Goal: Communication & Community: Answer question/provide support

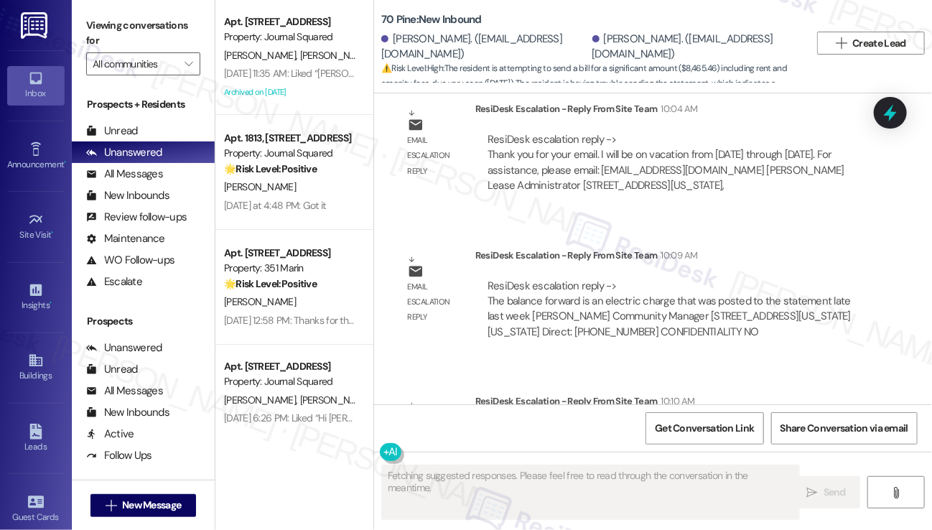
scroll to position [5080, 0]
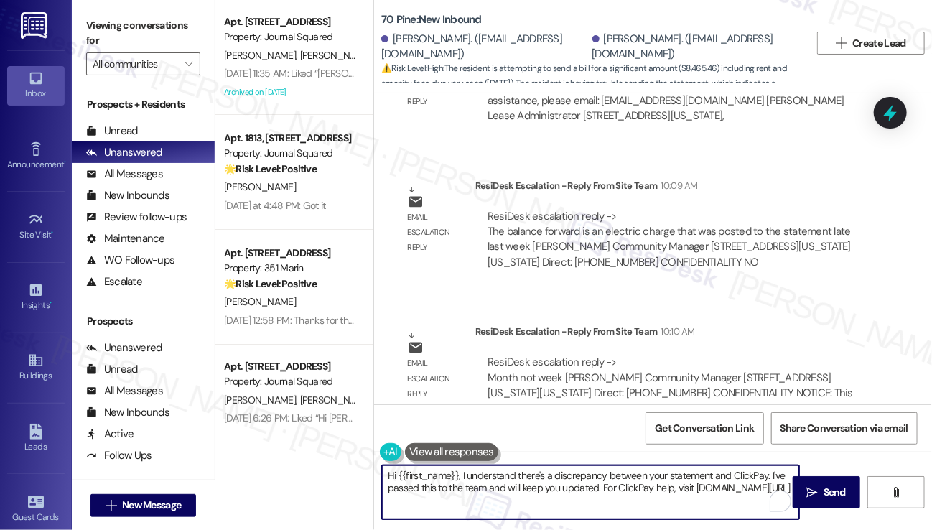
drag, startPoint x: 477, startPoint y: 490, endPoint x: 461, endPoint y: 467, distance: 28.9
click at [461, 467] on textarea "Hi {{first_name}}, I understand there's a discrepancy between your statement an…" at bounding box center [590, 492] width 417 height 54
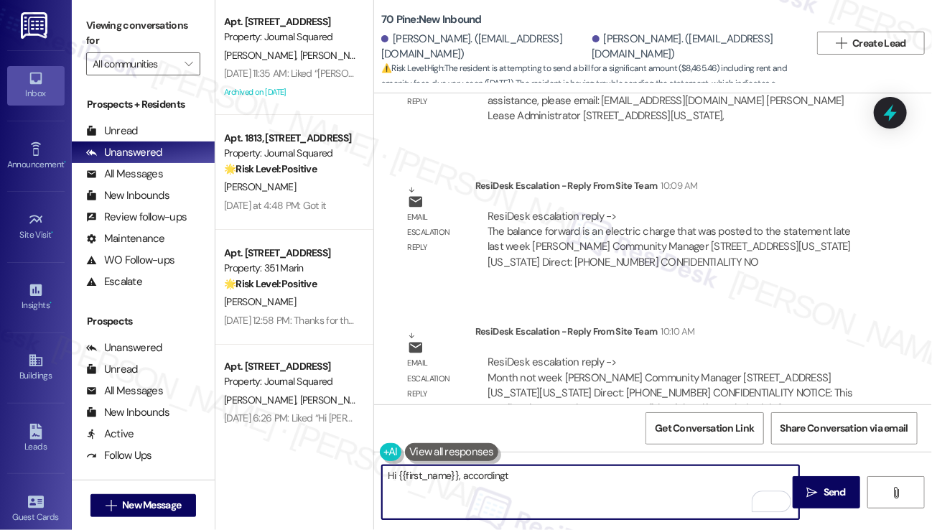
click at [520, 470] on textarea "Hi {{first_name}}, accordingt" at bounding box center [590, 492] width 417 height 54
paste textarea "The balance forward is an electric charge that was posted to the statement late…"
click at [559, 473] on textarea "Hi {{first_name}}, according to the team, The balance forward is an electric ch…" at bounding box center [590, 492] width 417 height 54
click at [638, 482] on textarea "Hi {{first_name}}, according to the team, the balance forward is an electric ch…" at bounding box center [590, 492] width 417 height 54
click at [714, 478] on textarea "Hi {{first_name}}, according to the team, the balance forward is an electric ch…" at bounding box center [590, 492] width 417 height 54
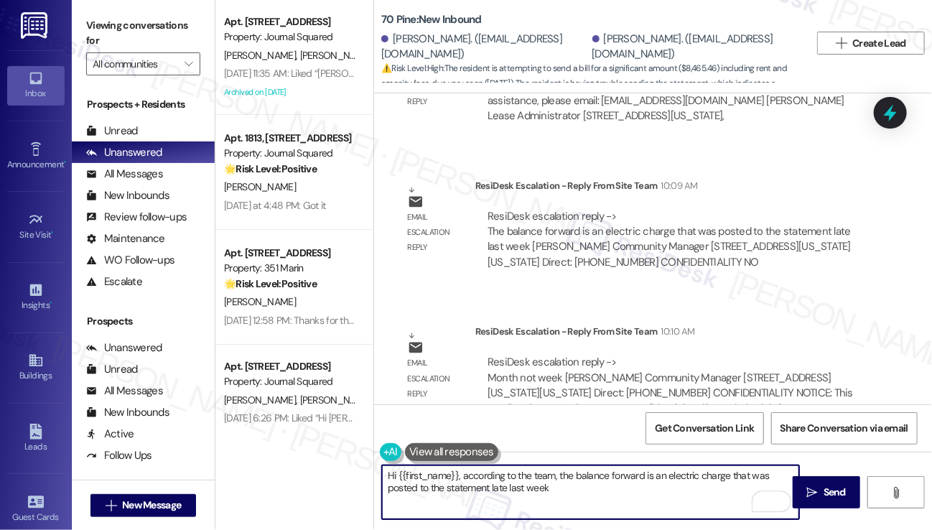
click at [714, 478] on textarea "Hi {{first_name}}, according to the team, the balance forward is an electric ch…" at bounding box center [590, 492] width 417 height 54
click at [533, 482] on textarea "Hi {{first_name}}, according to the team, the balance forward is an electric ch…" at bounding box center [590, 492] width 417 height 54
click at [537, 483] on textarea "Hi {{first_name}}, according to the team, the balance forward is an electric ch…" at bounding box center [590, 492] width 417 height 54
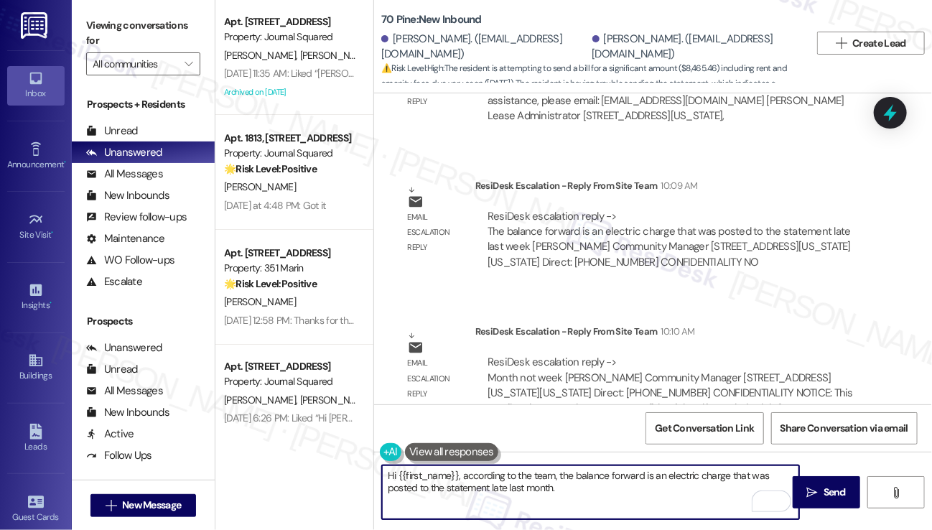
click at [491, 479] on textarea "Hi {{first_name}}, according to the team, the balance forward is an electric ch…" at bounding box center [590, 492] width 417 height 54
click at [619, 39] on div "[PERSON_NAME]. ([EMAIL_ADDRESS][DOMAIN_NAME])" at bounding box center [695, 47] width 207 height 31
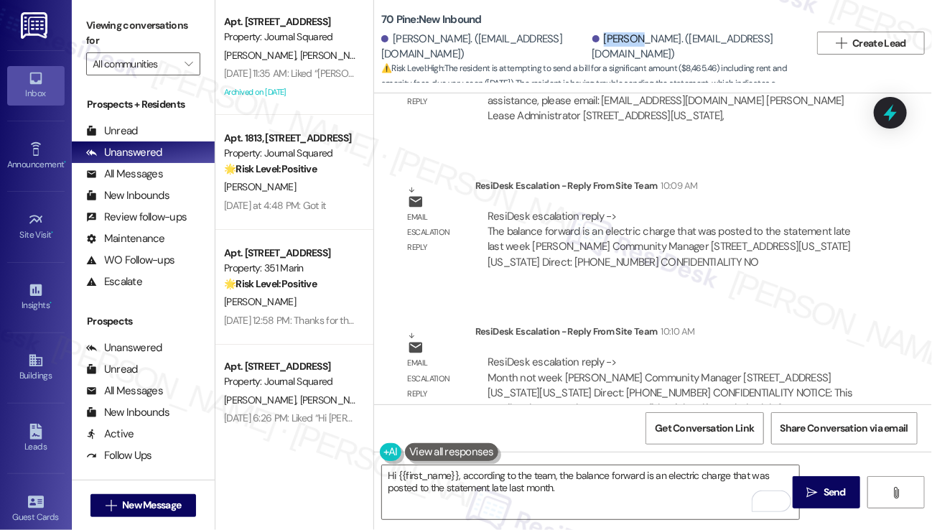
click at [619, 39] on div "[PERSON_NAME]. ([EMAIL_ADDRESS][DOMAIN_NAME])" at bounding box center [695, 47] width 207 height 31
copy div "[PERSON_NAME]"
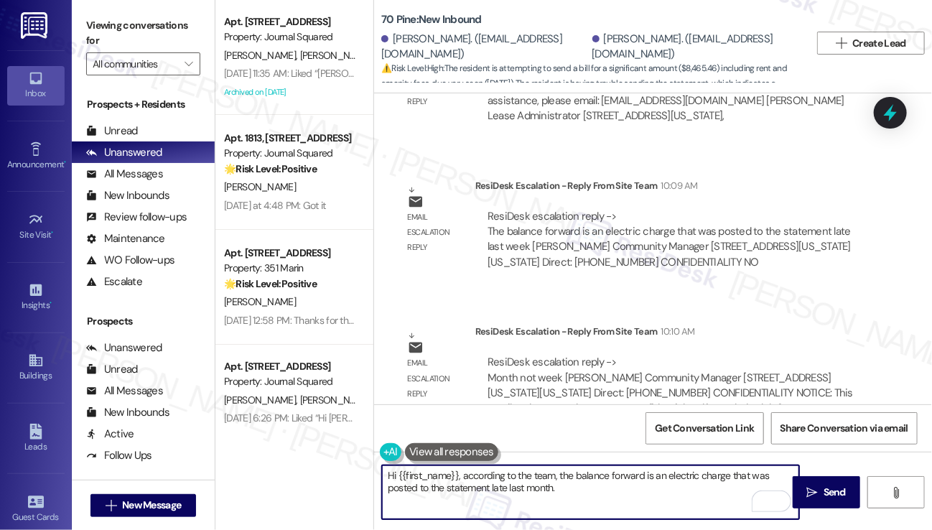
drag, startPoint x: 399, startPoint y: 476, endPoint x: 459, endPoint y: 471, distance: 59.8
click at [459, 471] on textarea "Hi {{first_name}}, according to the team, the balance forward is an electric ch…" at bounding box center [590, 492] width 417 height 54
paste textarea "[PERSON_NAME]"
click at [515, 471] on textarea "Hi [PERSON_NAME], according to the team, the balance forward is an electric cha…" at bounding box center [590, 492] width 417 height 54
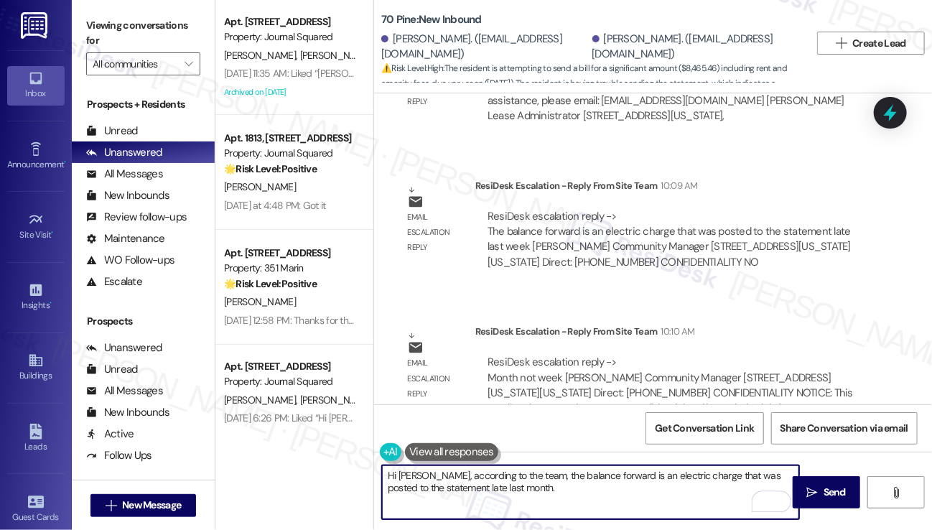
click at [515, 471] on textarea "Hi [PERSON_NAME], according to the team, the balance forward is an electric cha…" at bounding box center [590, 492] width 417 height 54
type textarea "Hi [PERSON_NAME], according to the team, the balance forward is an electric cha…"
click at [747, 324] on div "ResiDesk Escalation - Reply From Site Team 10:10 AM" at bounding box center [675, 334] width 401 height 20
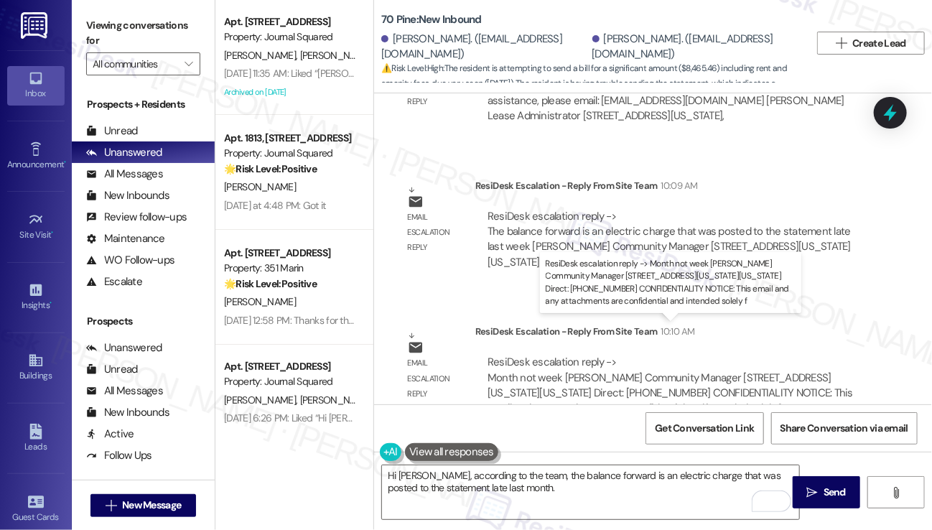
click at [528, 355] on div "ResiDesk escalation reply -> Month not week [PERSON_NAME] Community Manager [ST…" at bounding box center [669, 385] width 365 height 60
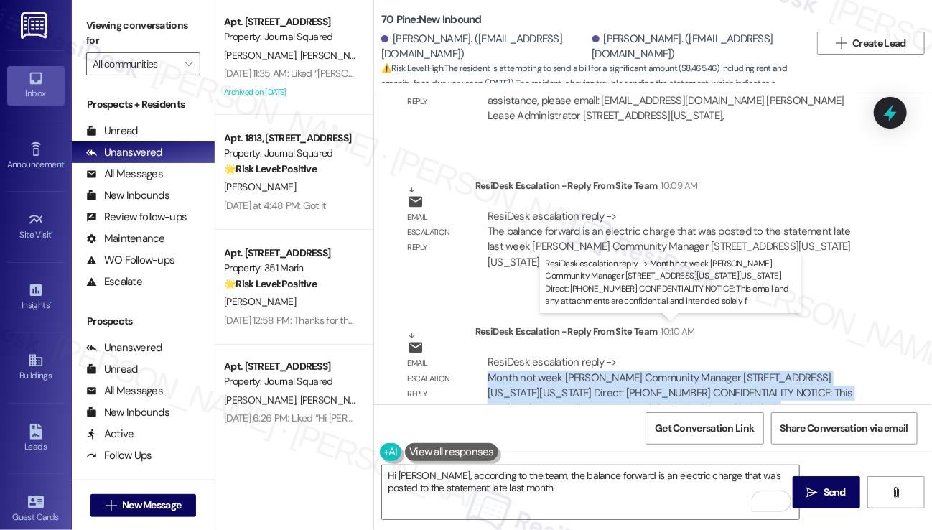
click at [528, 355] on div "ResiDesk escalation reply -> Month not week [PERSON_NAME] Community Manager [ST…" at bounding box center [669, 385] width 365 height 60
click at [521, 355] on div "ResiDesk escalation reply -> Month not week [PERSON_NAME] Community Manager [ST…" at bounding box center [669, 385] width 365 height 60
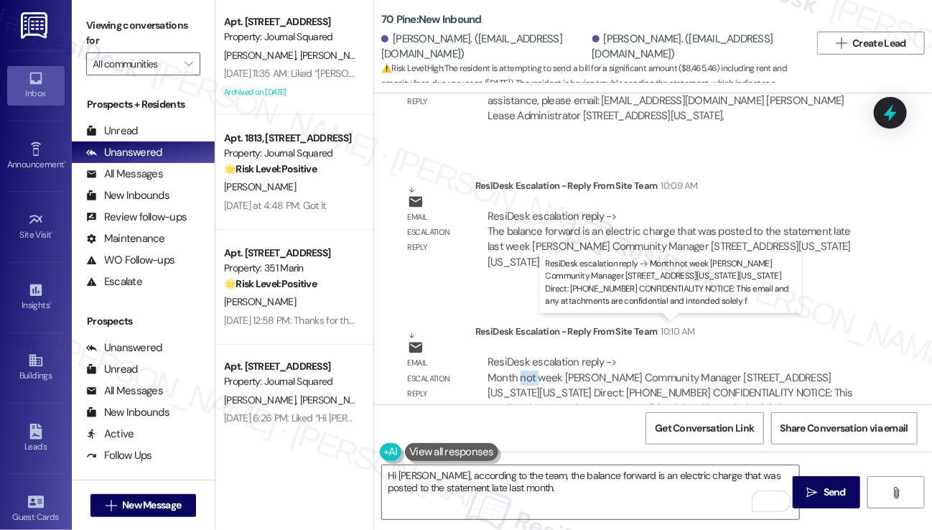
click at [521, 355] on div "ResiDesk escalation reply -> Month not week [PERSON_NAME] Community Manager [ST…" at bounding box center [669, 385] width 365 height 60
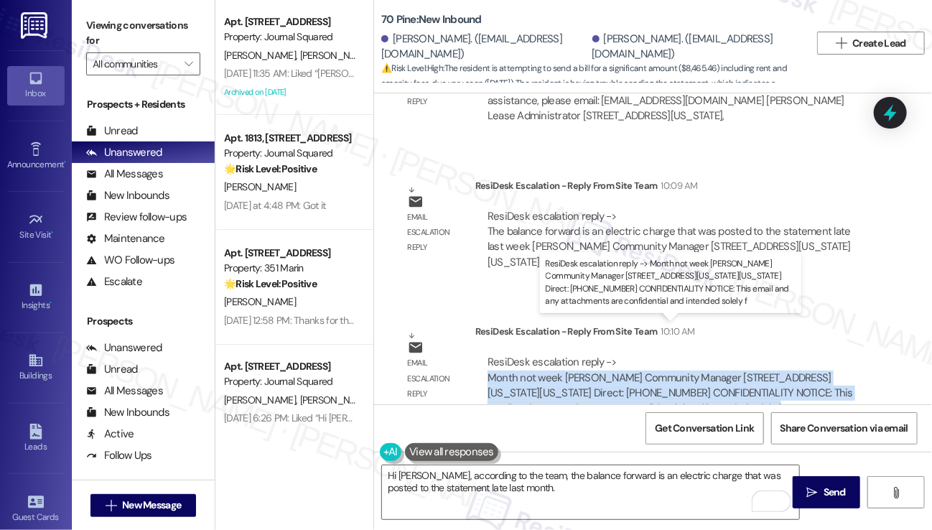
click at [521, 355] on div "ResiDesk escalation reply -> Month not week [PERSON_NAME] Community Manager [ST…" at bounding box center [669, 385] width 365 height 60
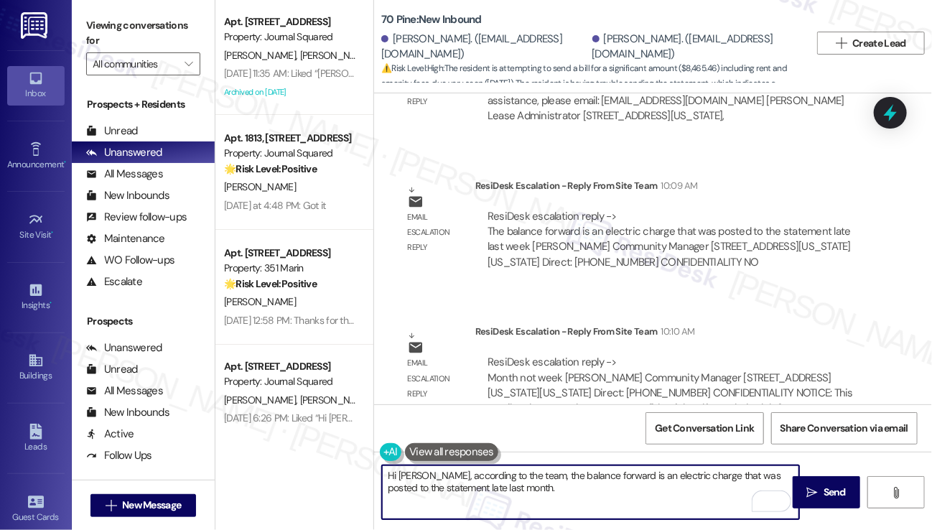
click at [511, 479] on textarea "Hi [PERSON_NAME], according to the team, the balance forward is an electric cha…" at bounding box center [590, 492] width 417 height 54
click at [515, 485] on textarea "Hi [PERSON_NAME], according to the team, the balance forward is an electric cha…" at bounding box center [590, 492] width 417 height 54
click at [449, 476] on textarea "Hi [PERSON_NAME], according to the team, the balance forward is an electric cha…" at bounding box center [590, 492] width 417 height 54
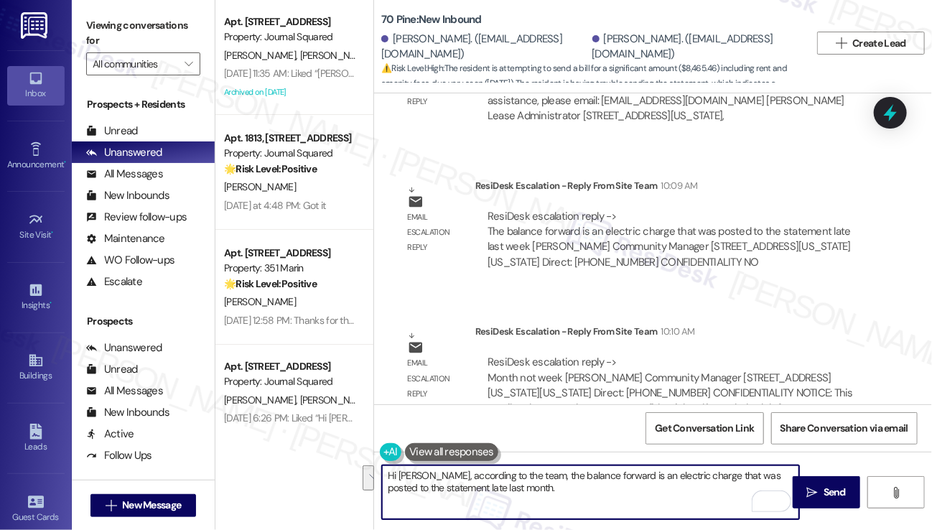
click at [588, 482] on textarea "Hi [PERSON_NAME], according to the team, the balance forward is an electric cha…" at bounding box center [590, 492] width 417 height 54
click at [701, 499] on textarea "Hi [PERSON_NAME], according to the team, the balance forward is an electric cha…" at bounding box center [590, 492] width 417 height 54
click at [512, 485] on textarea "Hi [PERSON_NAME], according to the team, the balance forward is an electric cha…" at bounding box center [590, 492] width 417 height 54
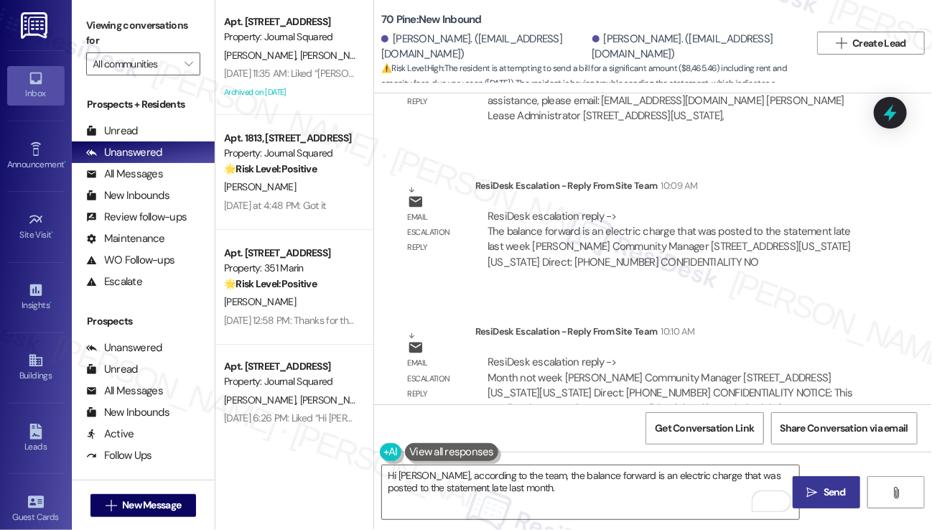
click at [830, 495] on span "Send" at bounding box center [834, 492] width 22 height 15
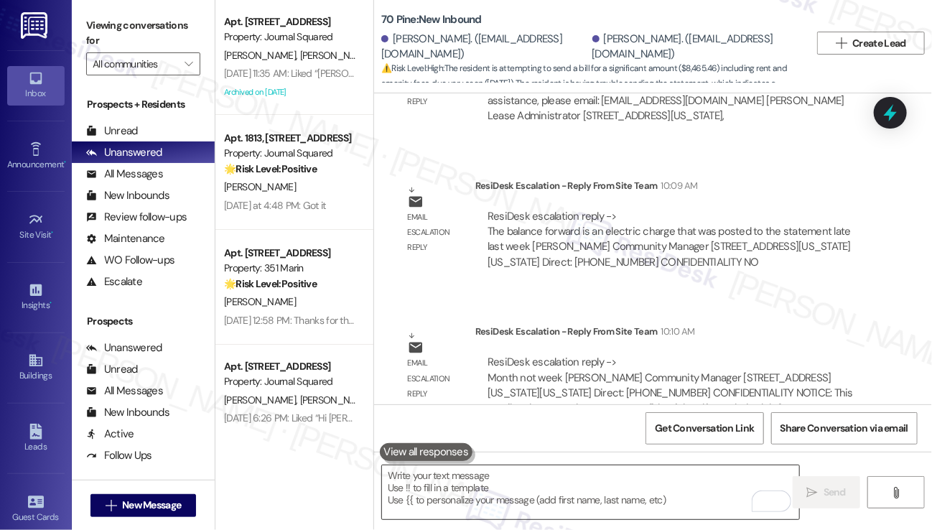
click at [685, 497] on textarea "To enrich screen reader interactions, please activate Accessibility in Grammarl…" at bounding box center [590, 492] width 417 height 54
